Goal: Task Accomplishment & Management: Manage account settings

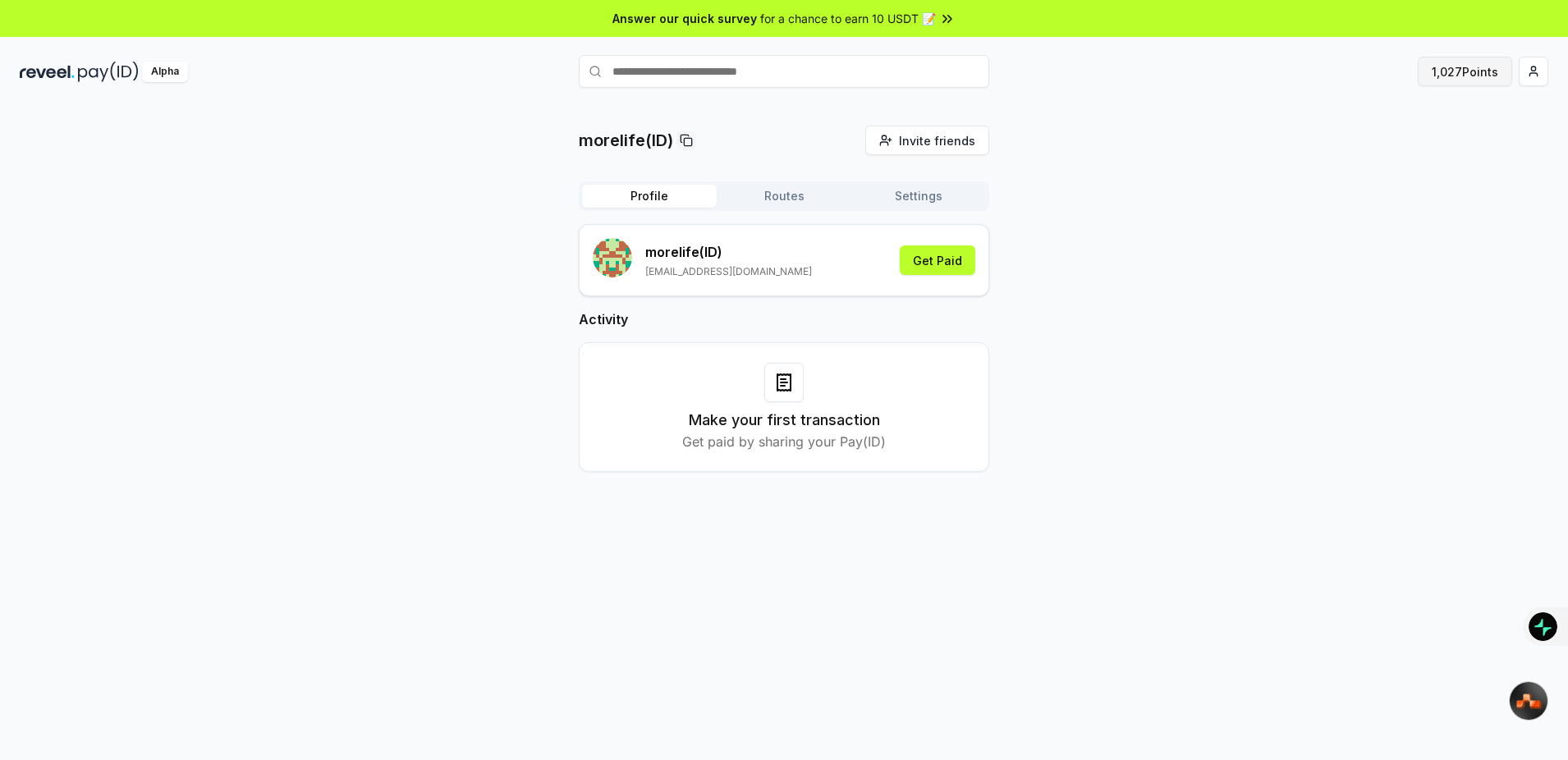
click at [1460, 71] on button "1,027 Points" at bounding box center [1465, 71] width 94 height 30
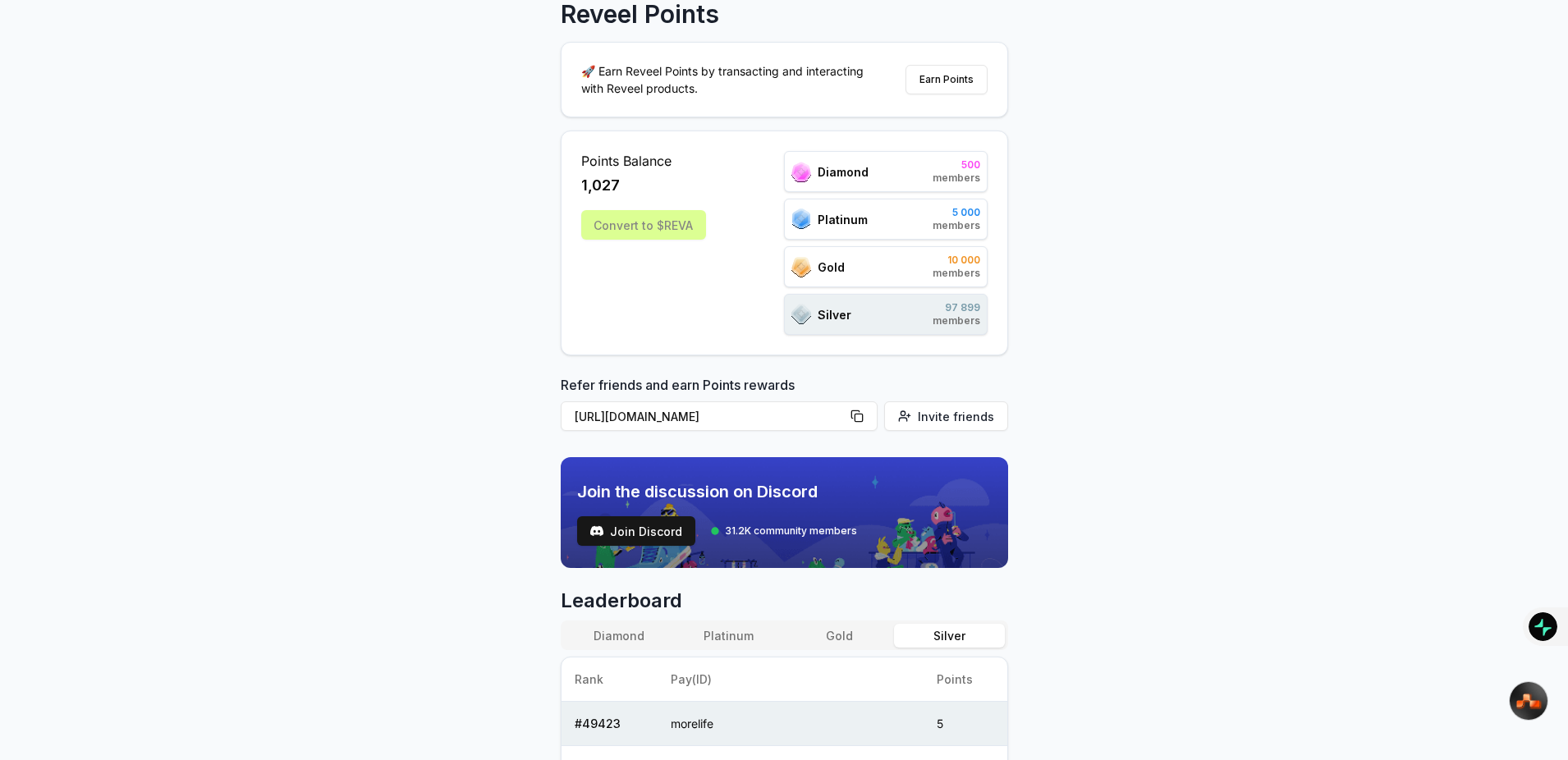
scroll to position [492, 0]
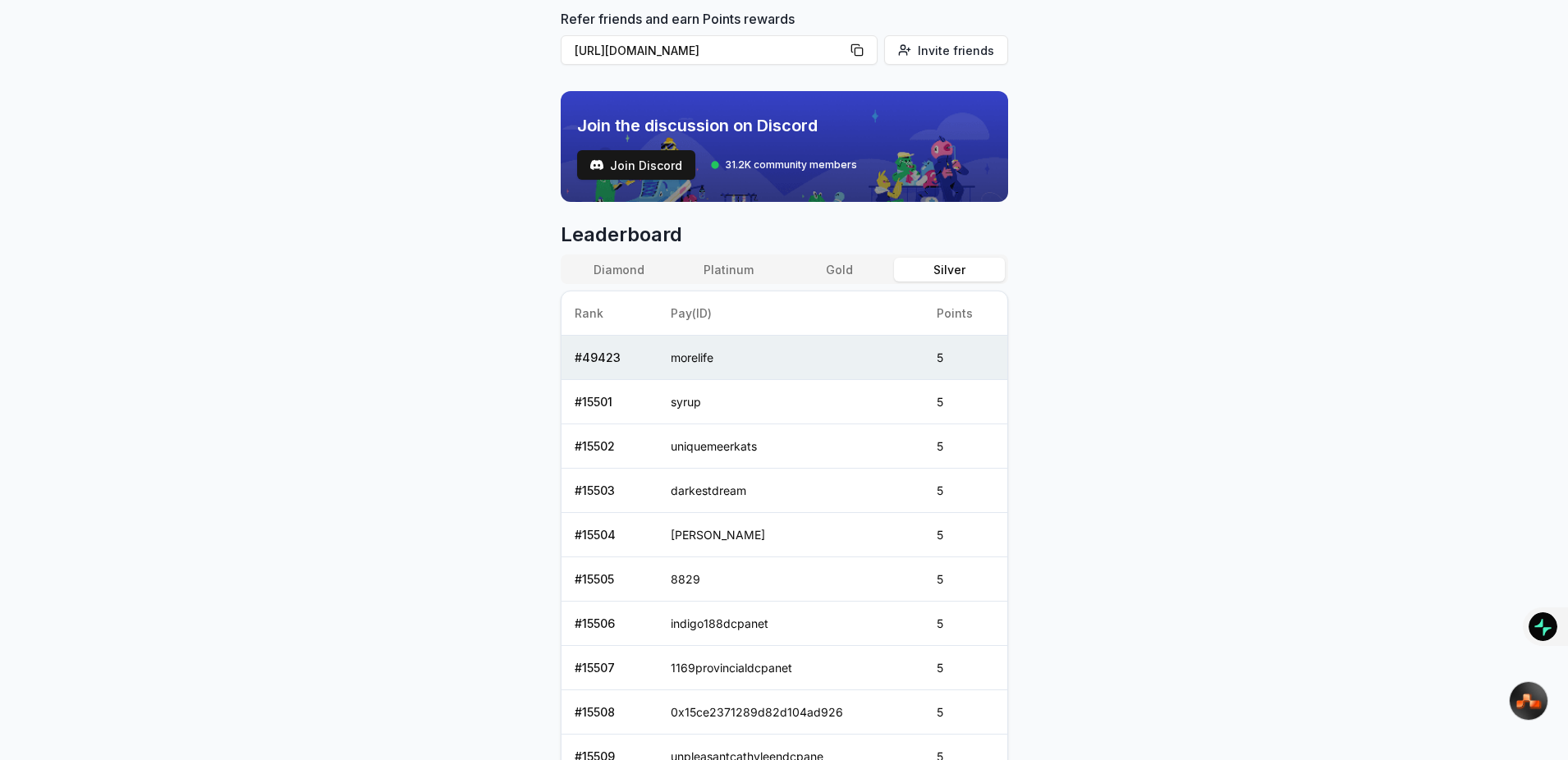
click at [811, 271] on button "Gold" at bounding box center [838, 269] width 110 height 24
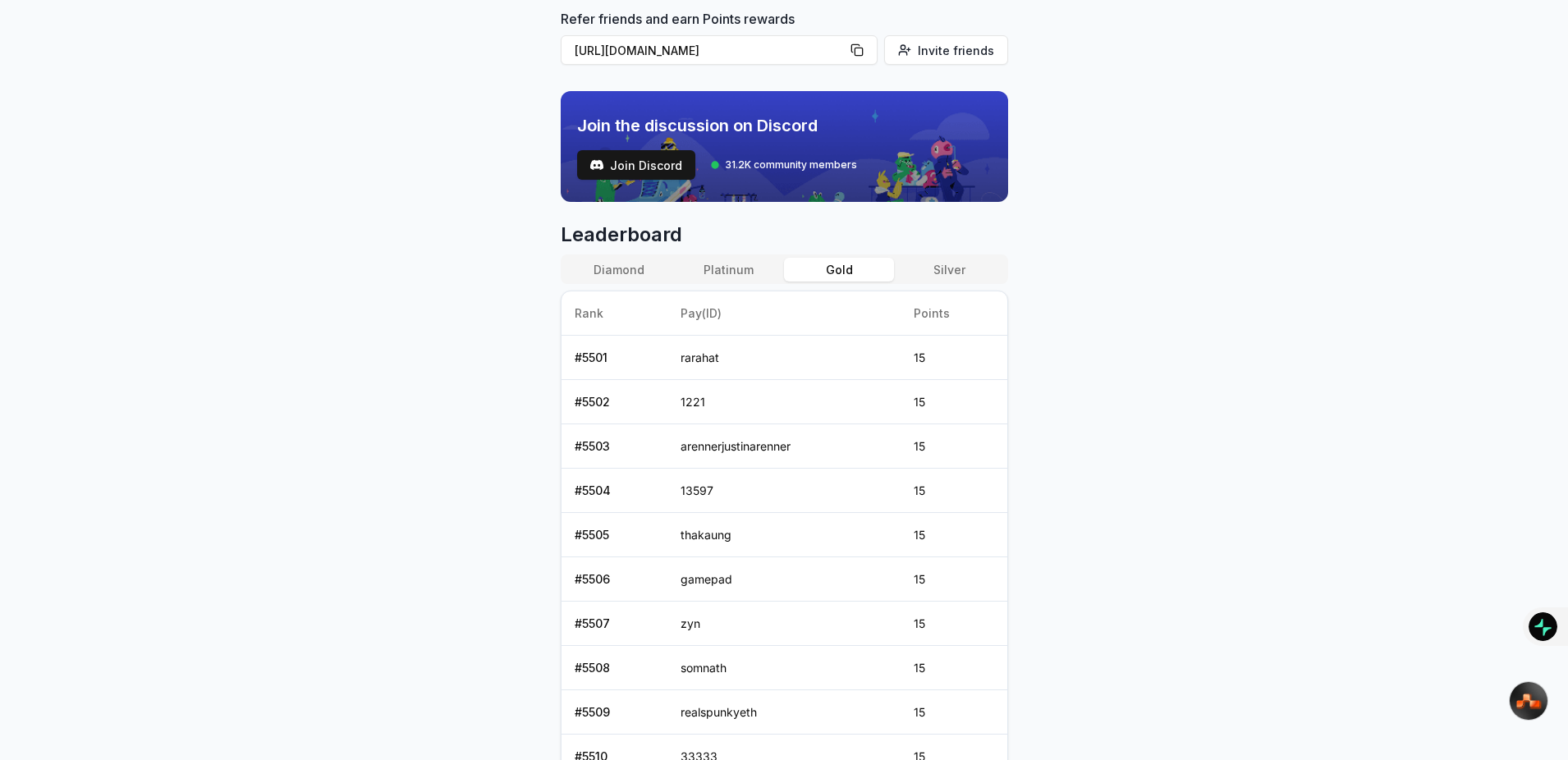
click at [746, 272] on button "Platinum" at bounding box center [729, 269] width 110 height 24
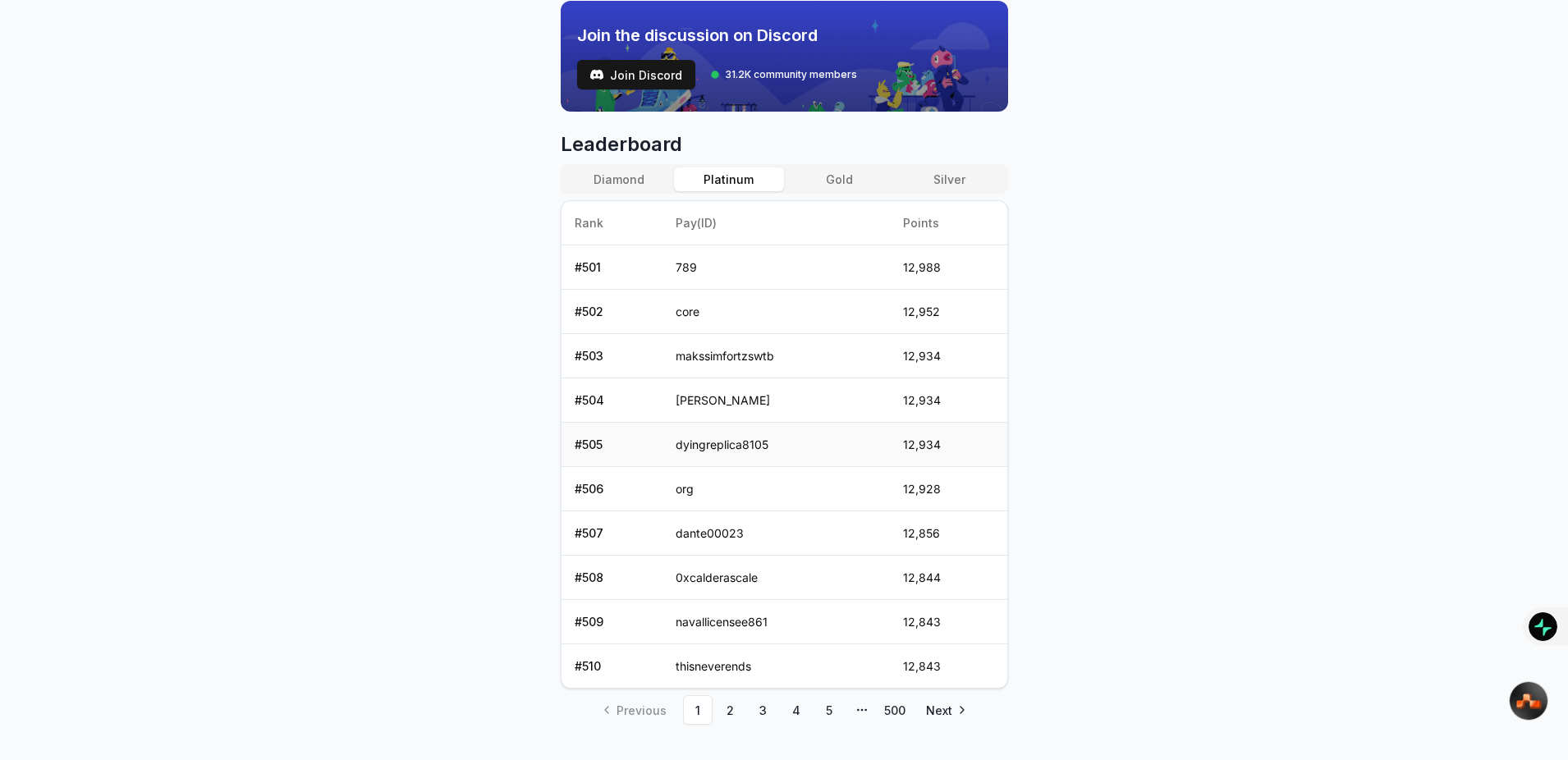
scroll to position [613, 0]
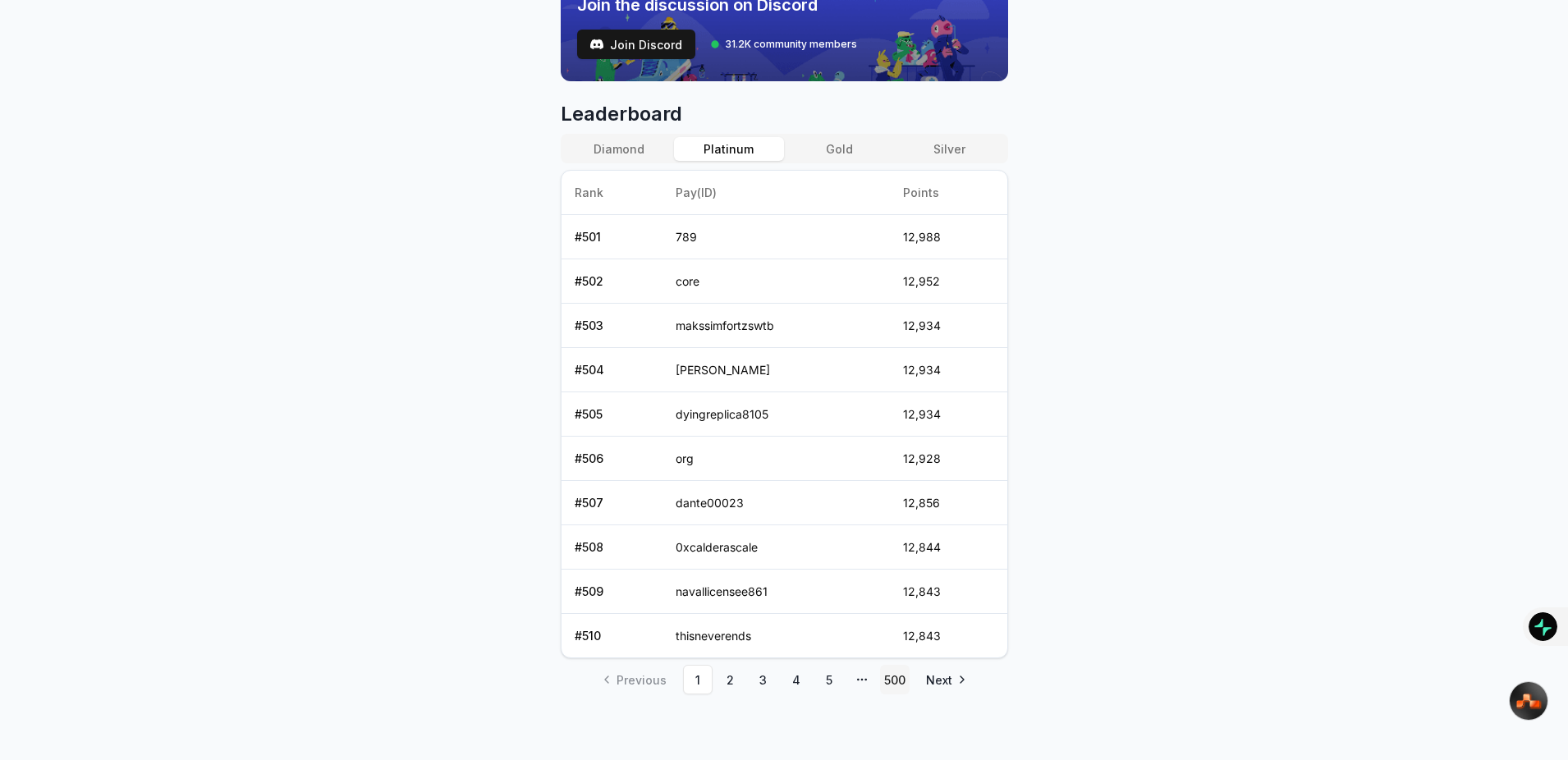
click at [901, 684] on link "500" at bounding box center [895, 679] width 30 height 30
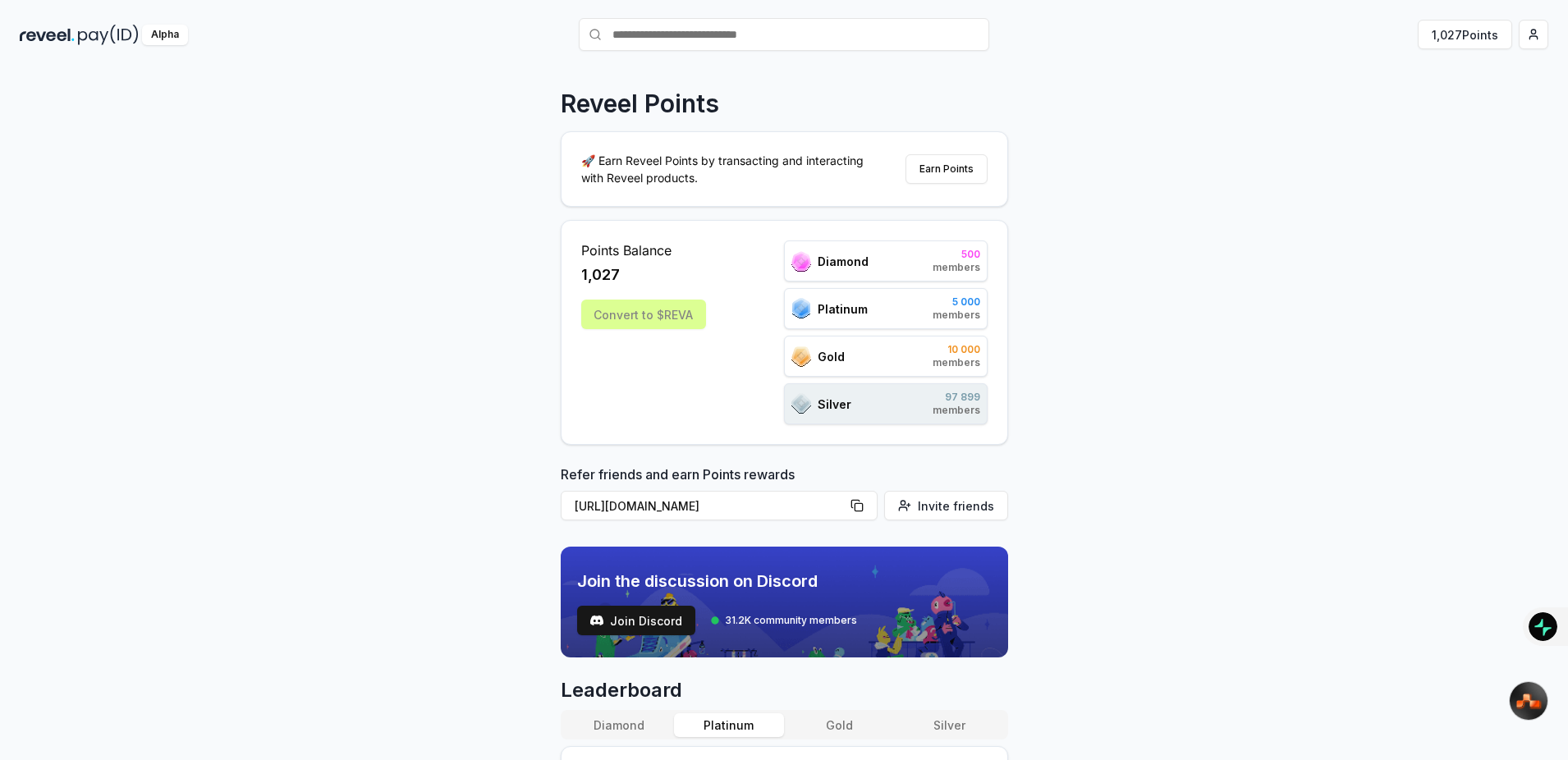
scroll to position [0, 0]
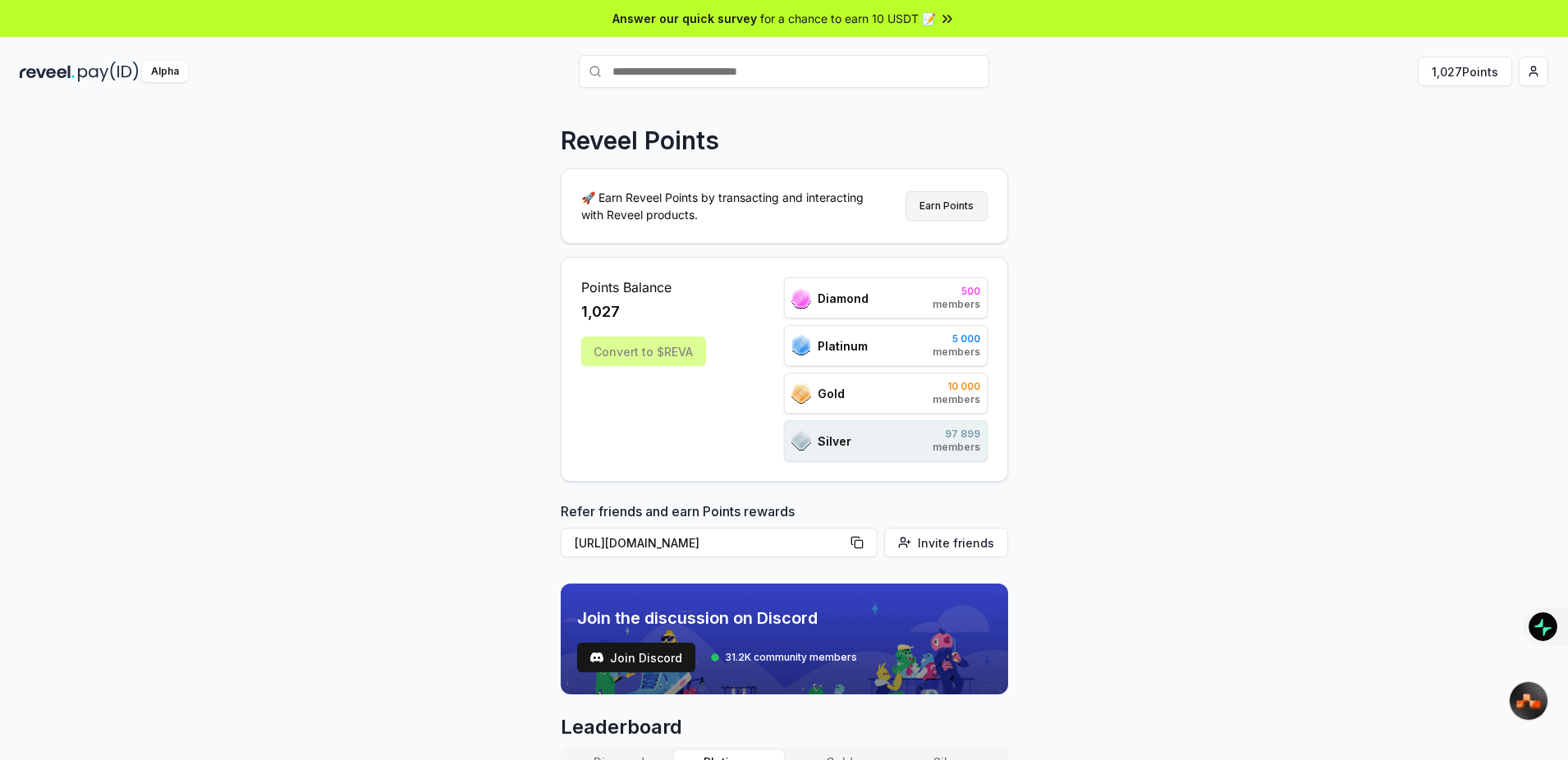
click at [972, 202] on button "Earn Points" at bounding box center [946, 206] width 82 height 30
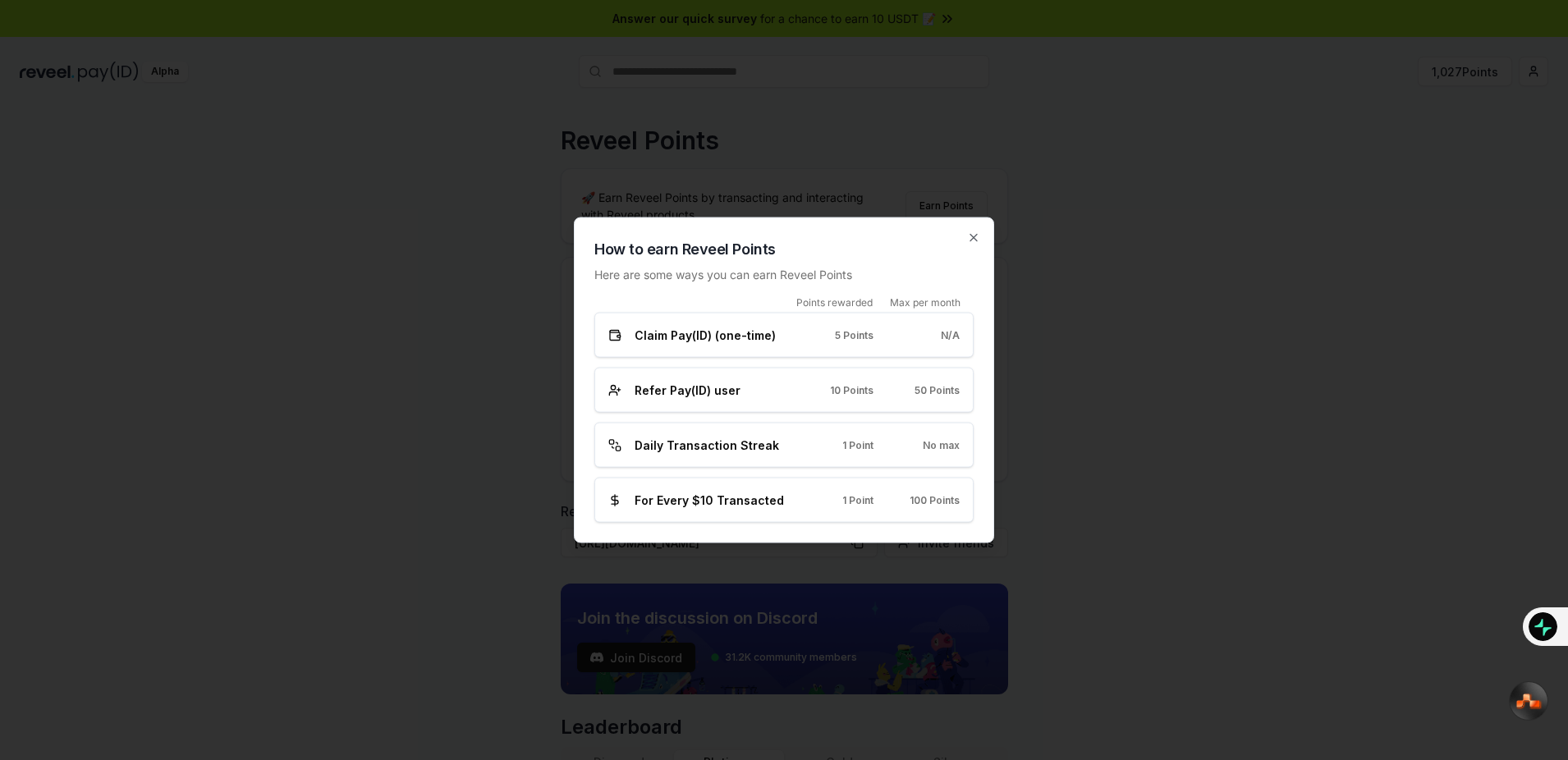
click at [899, 339] on div "Claim Pay(ID) (one-time) 5 Points N/A" at bounding box center [783, 335] width 351 height 17
click at [697, 315] on div "Claim Pay(ID) (one-time) 5 Points N/A" at bounding box center [784, 336] width 379 height 45
click at [742, 185] on div at bounding box center [784, 380] width 1568 height 760
